Goal: Browse casually

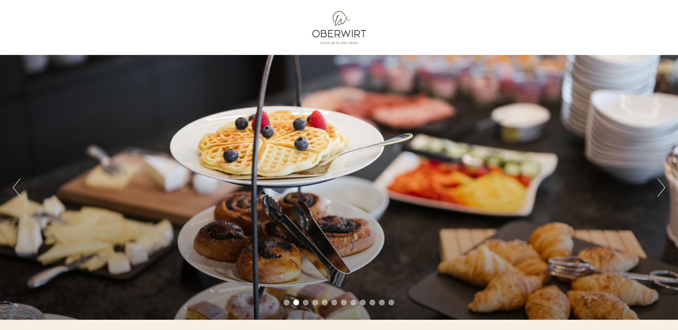
click at [22, 188] on div "Previous Next 1 2 3 4 5 6 7 8 9 10 11 12" at bounding box center [339, 187] width 678 height 265
drag, startPoint x: 14, startPoint y: 193, endPoint x: 20, endPoint y: 185, distance: 10.0
click at [19, 185] on button "Previous" at bounding box center [17, 187] width 8 height 18
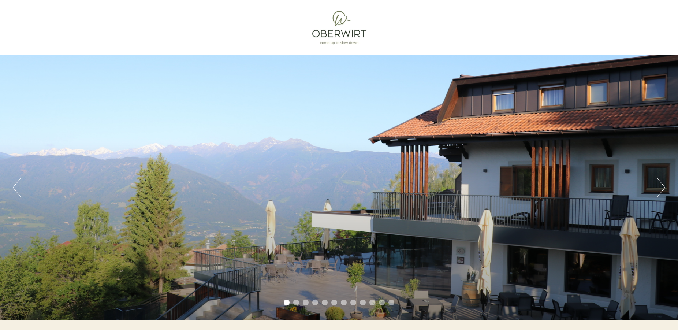
click at [661, 190] on button "Next" at bounding box center [662, 187] width 8 height 18
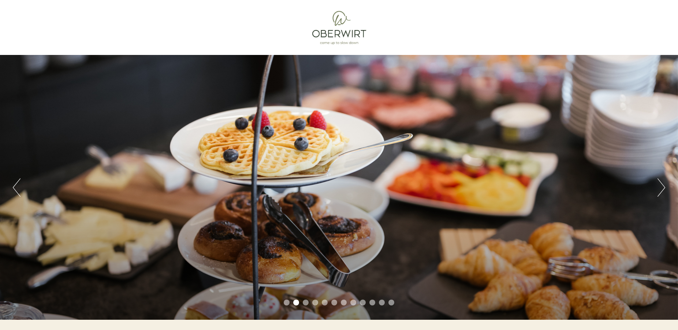
click at [661, 190] on button "Next" at bounding box center [662, 187] width 8 height 18
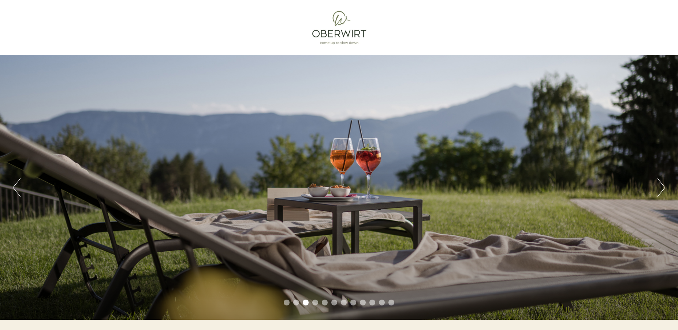
click at [661, 190] on button "Next" at bounding box center [662, 187] width 8 height 18
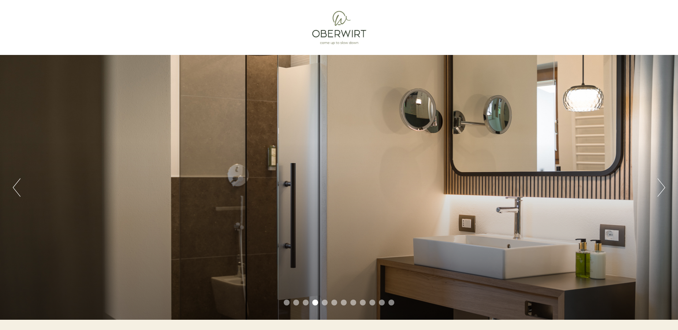
click at [661, 190] on button "Next" at bounding box center [662, 187] width 8 height 18
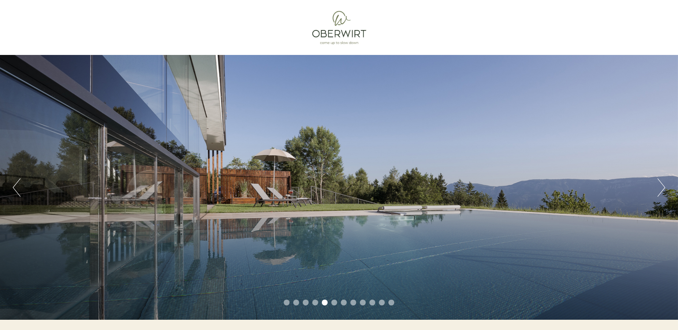
click at [661, 190] on button "Next" at bounding box center [662, 187] width 8 height 18
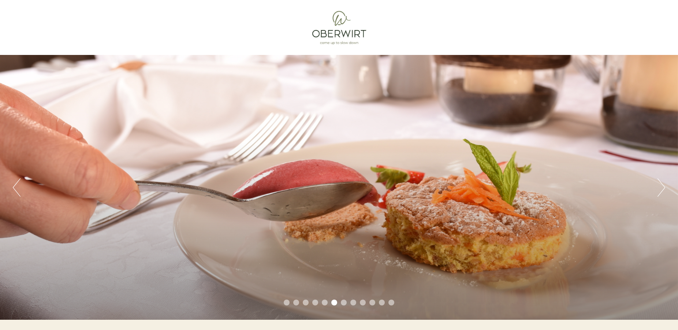
click at [661, 190] on button "Next" at bounding box center [662, 187] width 8 height 18
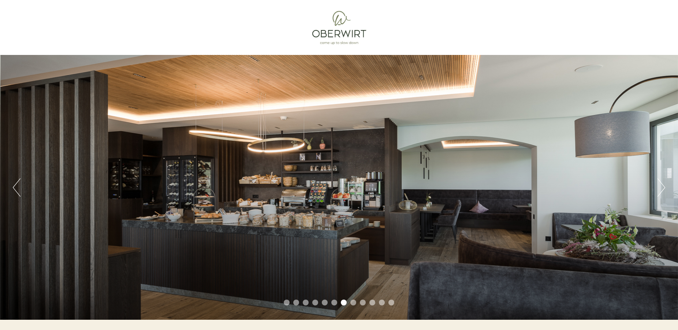
click at [661, 190] on button "Next" at bounding box center [662, 187] width 8 height 18
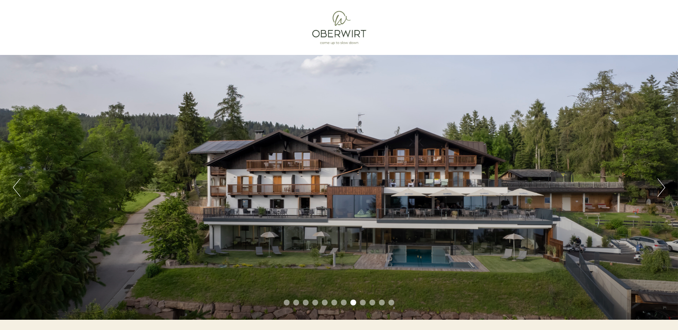
click at [661, 190] on button "Next" at bounding box center [662, 187] width 8 height 18
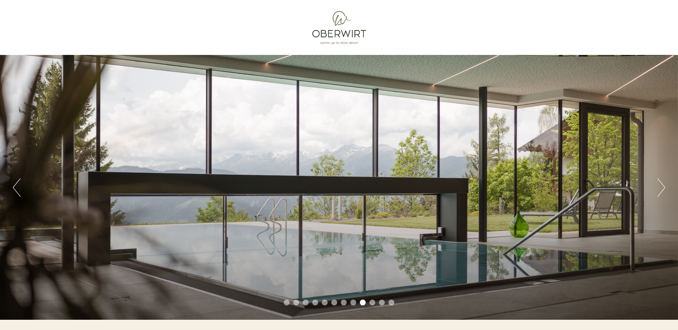
click at [661, 190] on button "Next" at bounding box center [662, 187] width 8 height 18
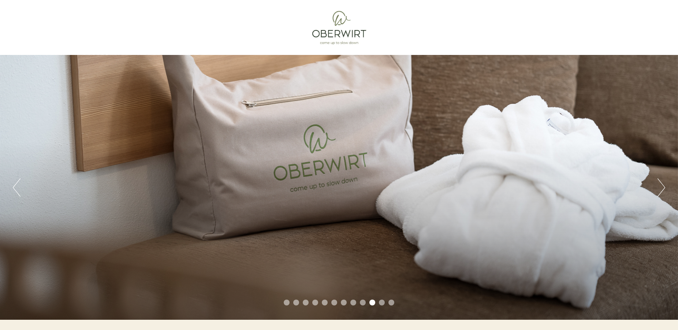
click at [661, 190] on button "Next" at bounding box center [662, 187] width 8 height 18
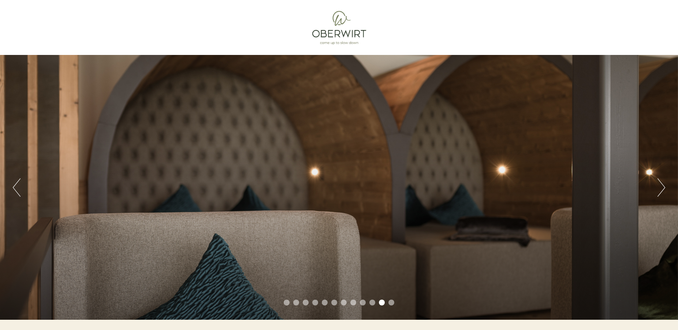
click at [661, 190] on button "Next" at bounding box center [662, 187] width 8 height 18
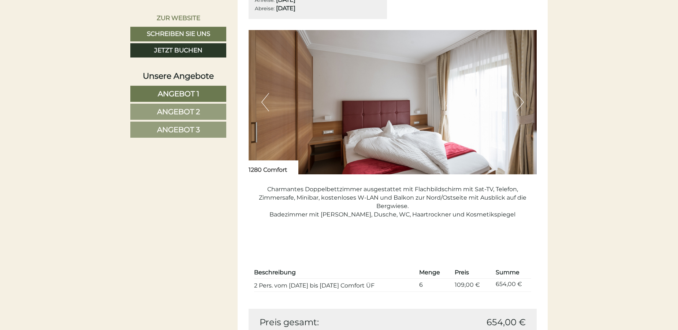
scroll to position [1532, 0]
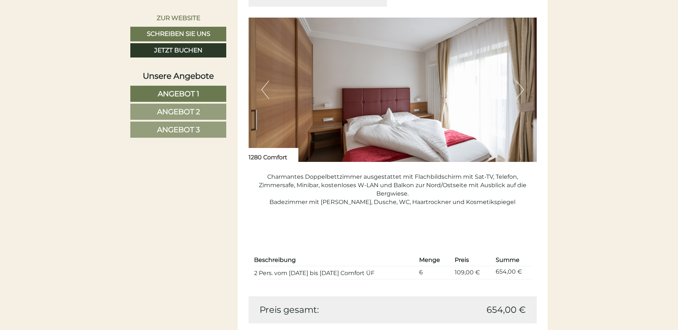
click at [520, 93] on button "Next" at bounding box center [521, 90] width 8 height 18
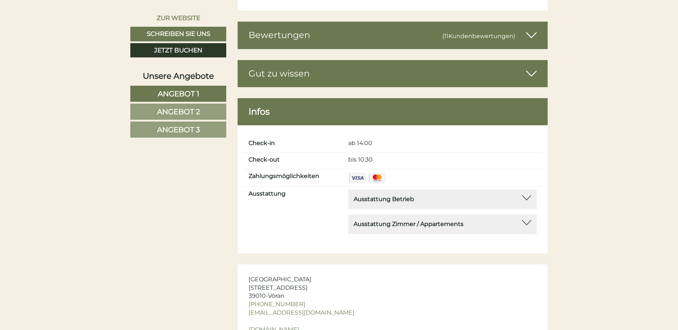
scroll to position [3101, 0]
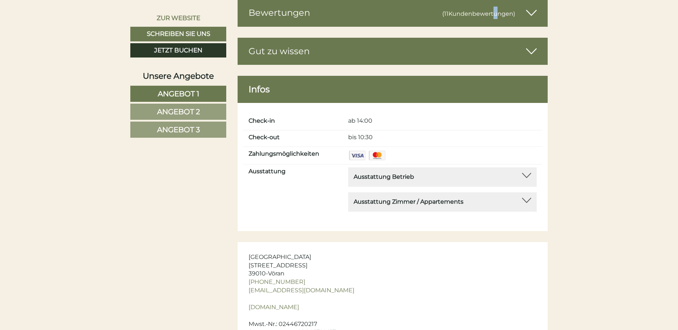
click at [496, 10] on span "Kundenbewertungen" at bounding box center [481, 13] width 65 height 7
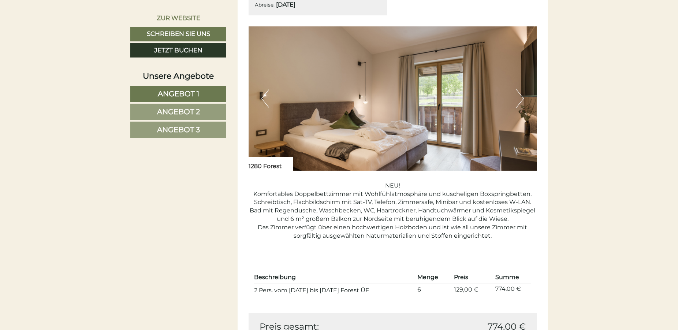
scroll to position [1233, 0]
